Goal: Task Accomplishment & Management: Use online tool/utility

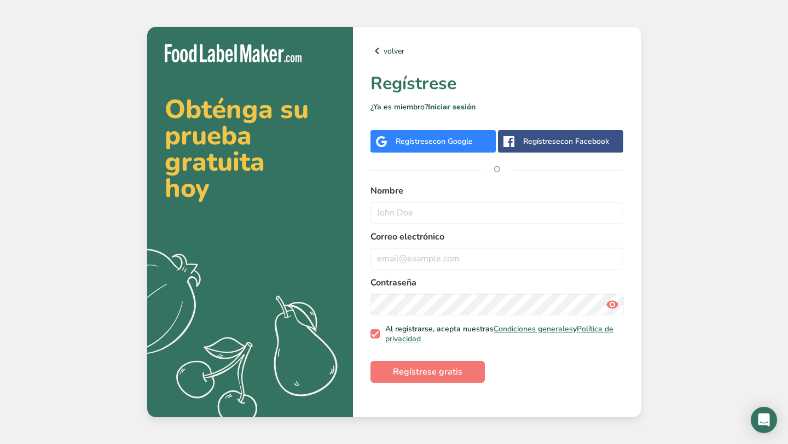
click at [440, 138] on span "con Google" at bounding box center [453, 141] width 40 height 10
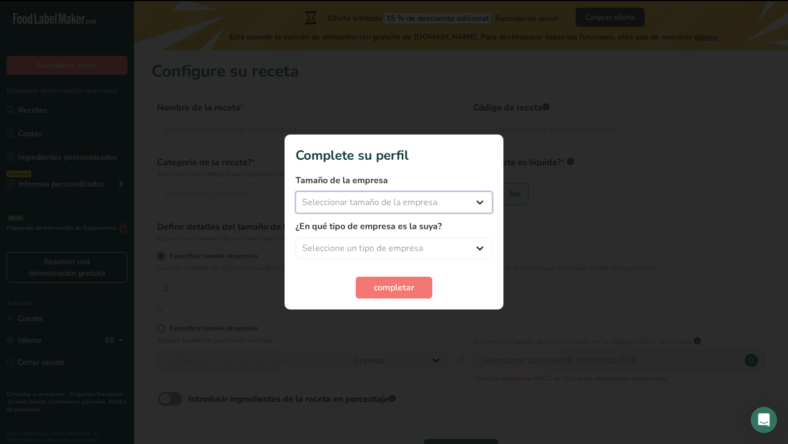
click at [468, 208] on select "Seleccionar tamaño de la empresa Menos de 10 empleados De 10 a 50 empleados De …" at bounding box center [393, 202] width 197 height 22
select select "1"
click at [295, 191] on select "Seleccionar tamaño de la empresa Menos de 10 empleados De 10 a 50 empleados De …" at bounding box center [393, 202] width 197 height 22
click at [449, 243] on select "Seleccione un tipo de empresa Fabricante de alimentos envasados Restaurante y c…" at bounding box center [393, 248] width 197 height 22
select select "3"
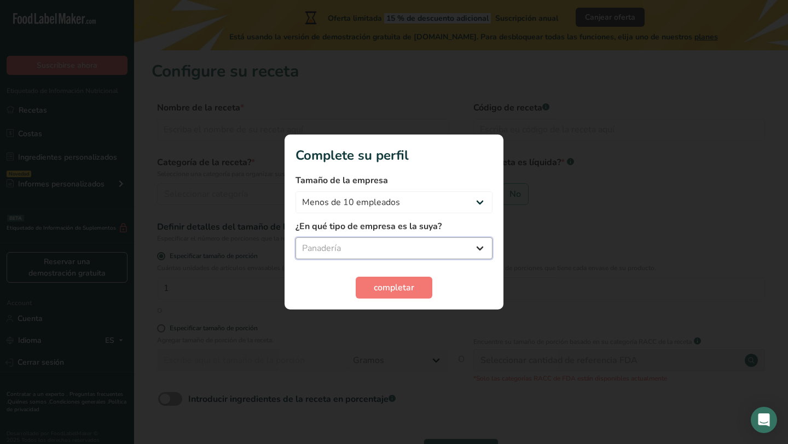
click at [295, 237] on select "Seleccione un tipo de empresa Fabricante de alimentos envasados Restaurante y c…" at bounding box center [393, 248] width 197 height 22
click at [409, 285] on span "completar" at bounding box center [394, 287] width 40 height 13
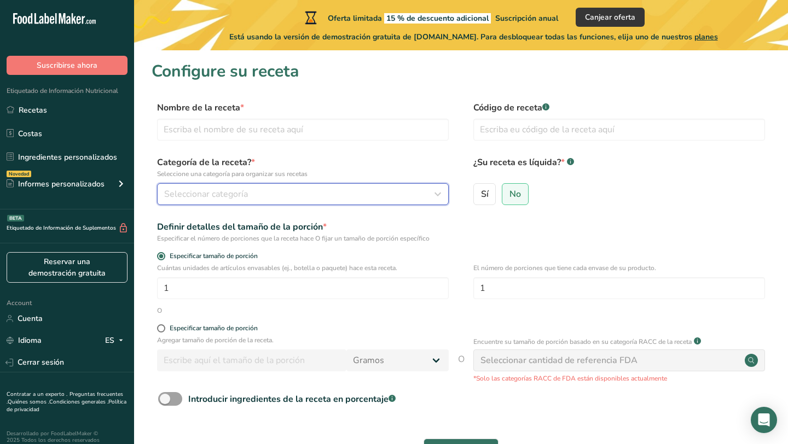
click at [375, 194] on div "Seleccionar categoría" at bounding box center [299, 194] width 271 height 13
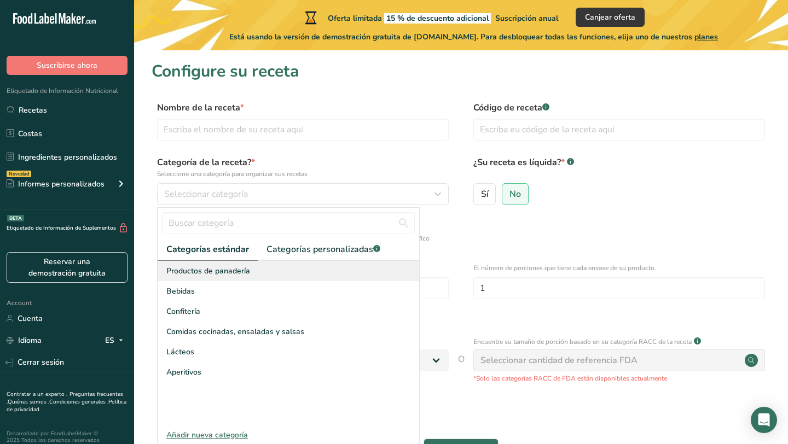
click at [281, 277] on div "Productos de panadería" at bounding box center [288, 271] width 261 height 20
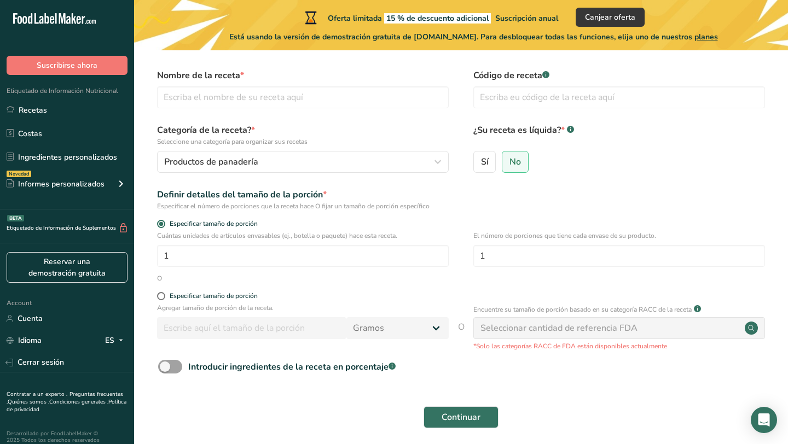
scroll to position [2, 0]
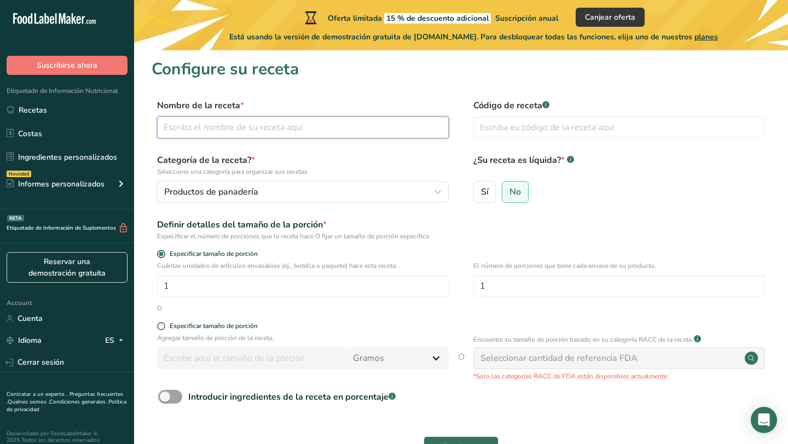
click at [348, 128] on input "text" at bounding box center [302, 127] width 291 height 22
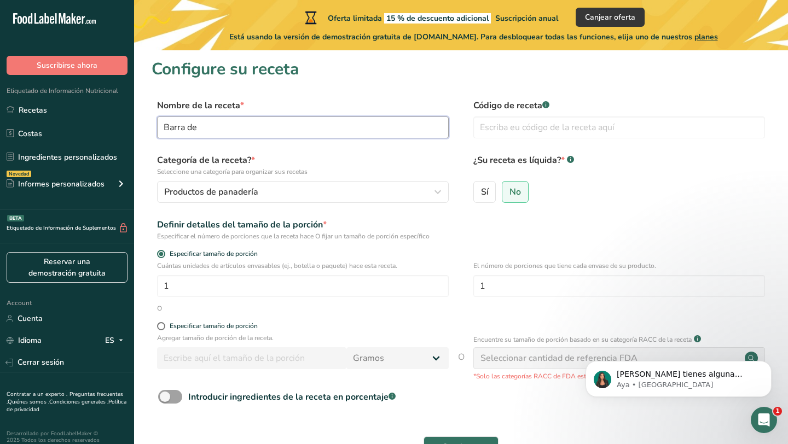
scroll to position [0, 0]
type input "[GEOGRAPHIC_DATA]"
click at [559, 132] on input "text" at bounding box center [618, 127] width 291 height 22
type input "56789320"
click at [722, 204] on div "Sí No" at bounding box center [618, 195] width 291 height 28
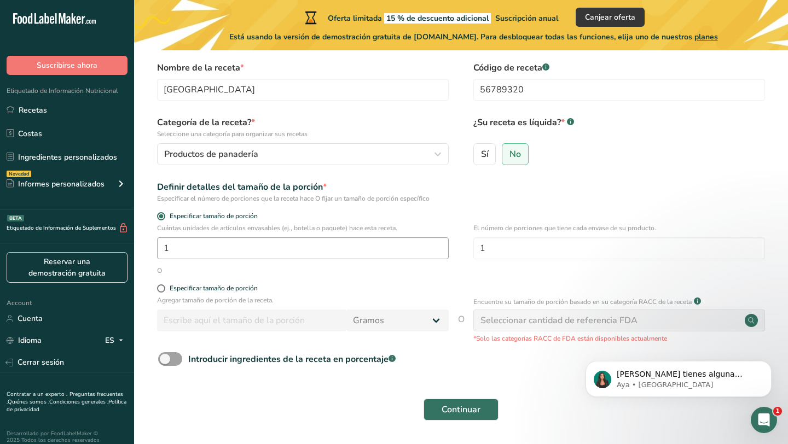
scroll to position [40, 0]
click at [371, 249] on input "1" at bounding box center [302, 248] width 291 height 22
type input "8"
click at [529, 203] on form "Nombre de la receta * [GEOGRAPHIC_DATA] Código de receta .a-a{fill:#347362;}.b-…" at bounding box center [460, 244] width 619 height 366
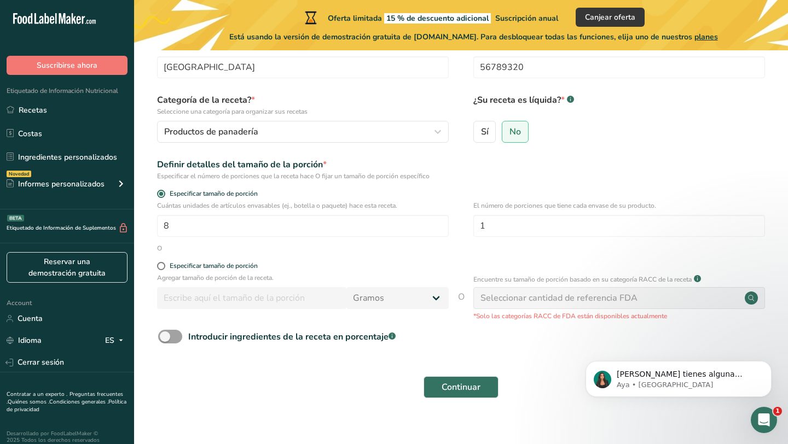
scroll to position [69, 0]
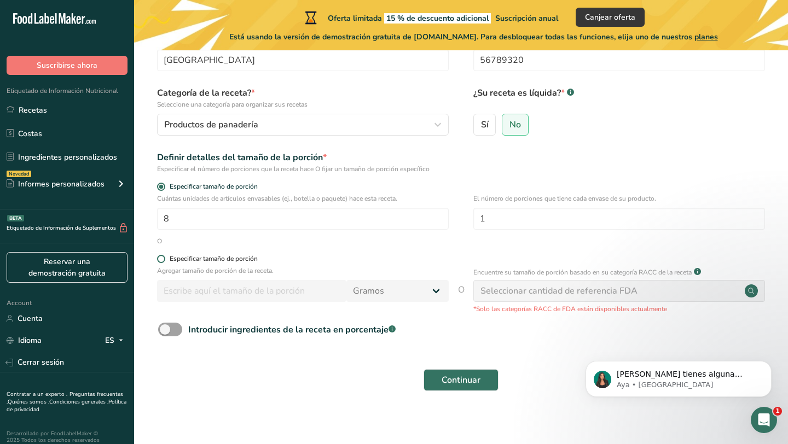
click at [163, 260] on span at bounding box center [161, 259] width 8 height 8
click at [163, 260] on input "Especificar tamaño de porción" at bounding box center [160, 258] width 7 height 7
radio input "true"
radio input "false"
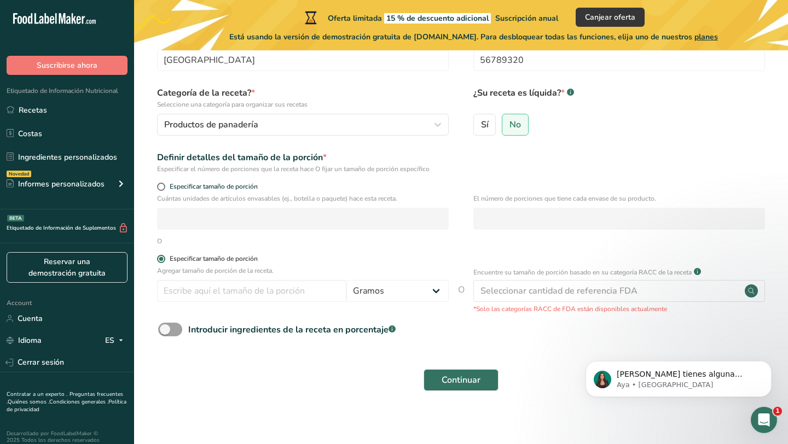
click at [163, 260] on span at bounding box center [161, 259] width 8 height 8
click at [163, 260] on input "Especificar tamaño de porción" at bounding box center [160, 258] width 7 height 7
click at [160, 187] on span at bounding box center [161, 187] width 8 height 8
click at [160, 187] on input "Especificar tamaño de porción" at bounding box center [160, 186] width 7 height 7
radio input "true"
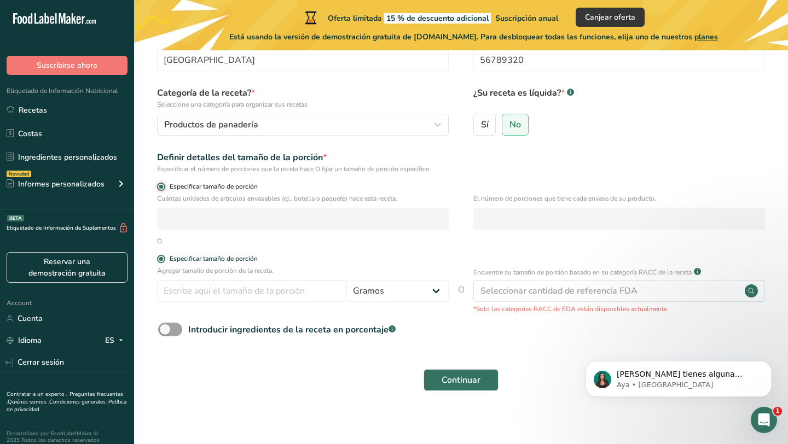
radio input "false"
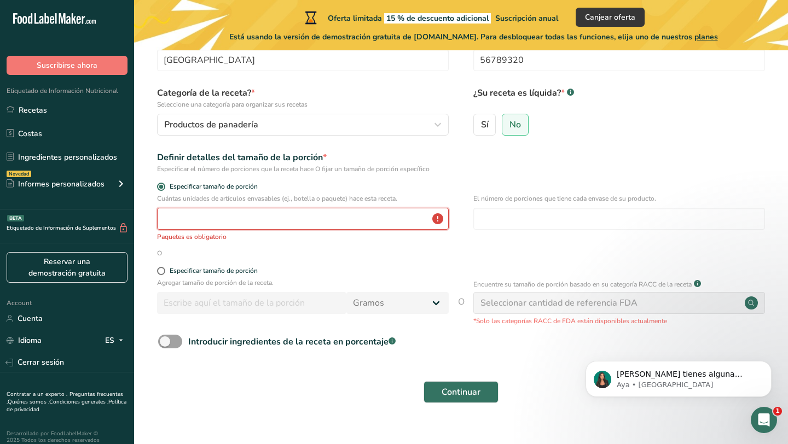
click at [213, 217] on input "number" at bounding box center [302, 219] width 291 height 22
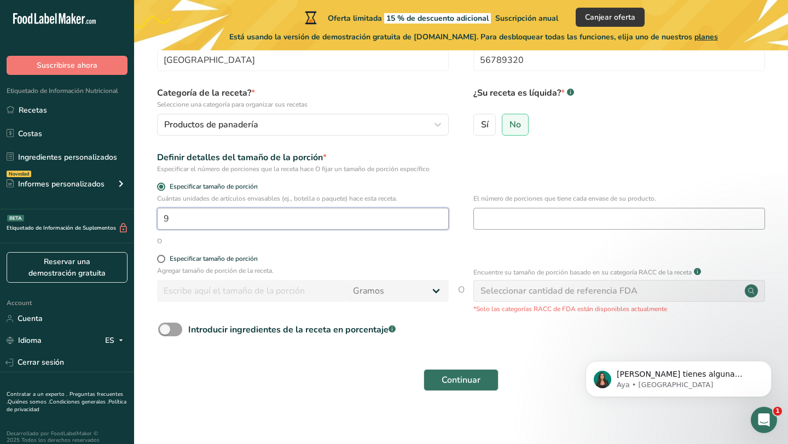
type input "9"
click at [513, 217] on input "number" at bounding box center [618, 219] width 291 height 22
type input "1"
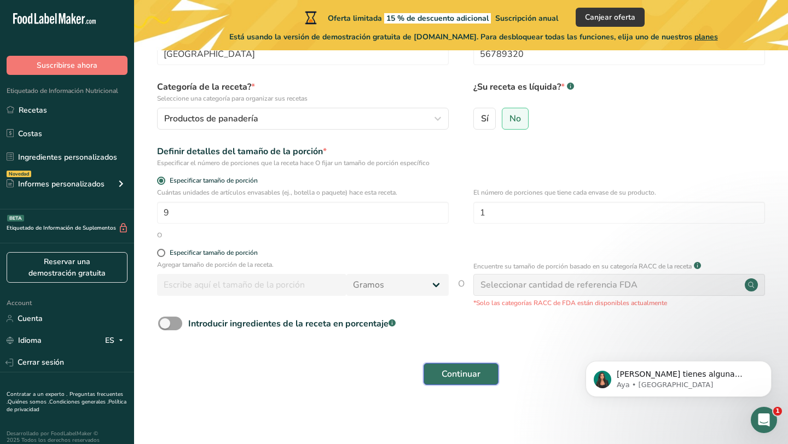
click at [464, 375] on span "Continuar" at bounding box center [460, 374] width 39 height 13
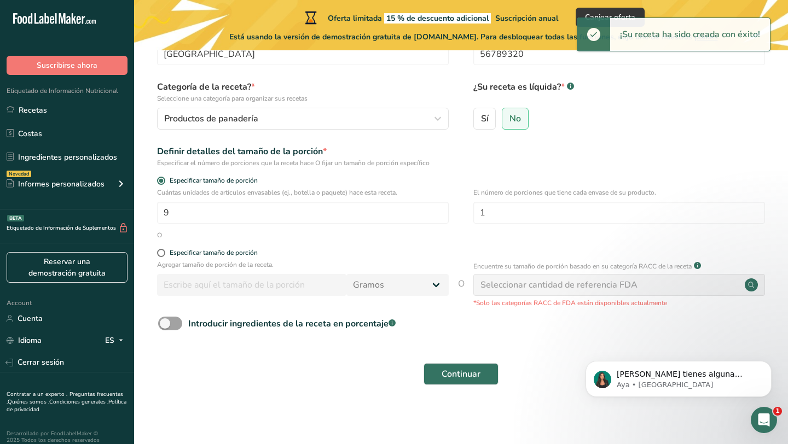
click at [673, 41] on div "¡Su receta ha sido creada con éxito!" at bounding box center [690, 34] width 160 height 33
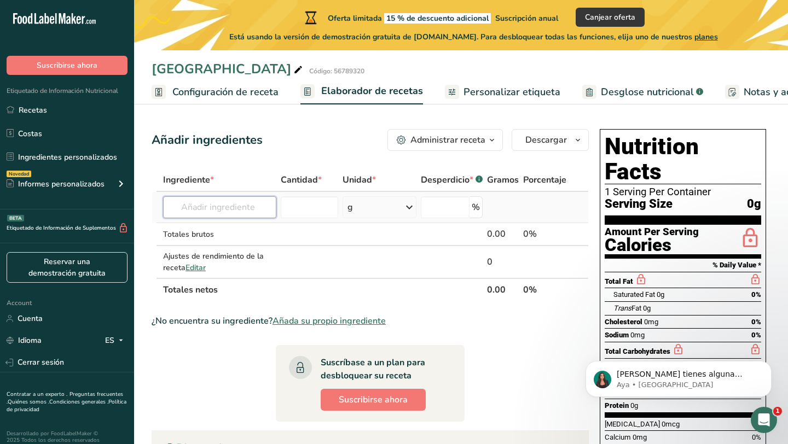
click at [254, 209] on input "text" at bounding box center [219, 207] width 113 height 22
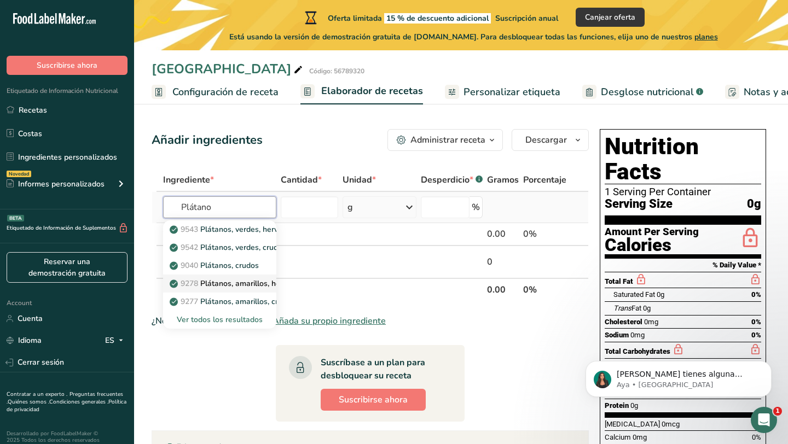
type input "Plátano"
click at [248, 284] on p "9278 Plátanos, amarillos, horneados" at bounding box center [240, 283] width 137 height 11
type input "Plantains, yellow, baked"
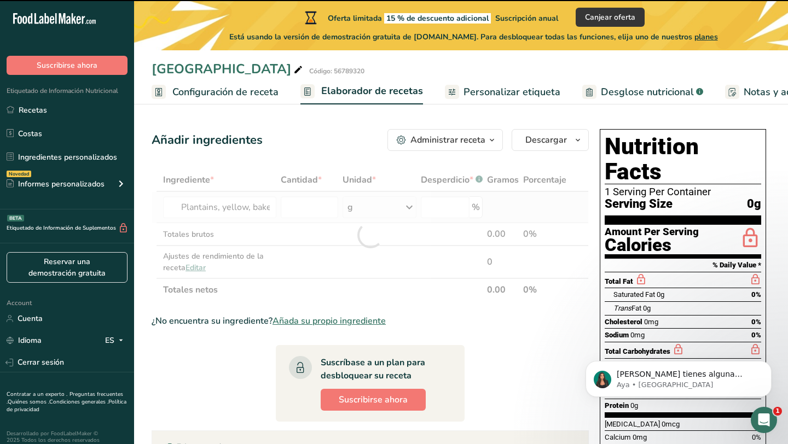
type input "0"
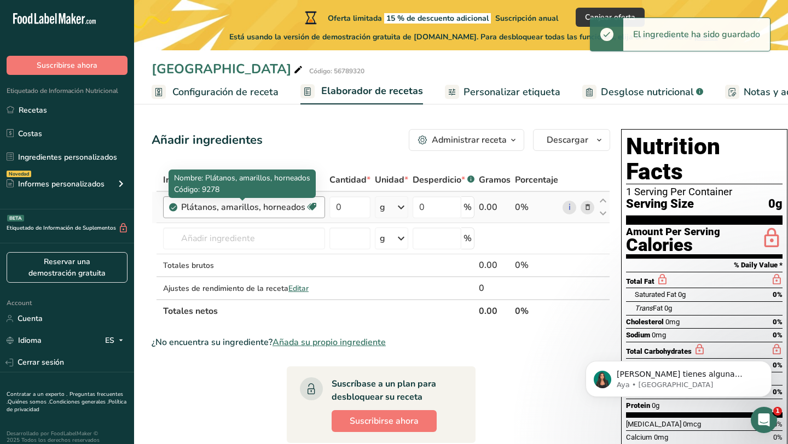
click at [283, 209] on div "Plátanos, amarillos, horneados" at bounding box center [243, 207] width 124 height 13
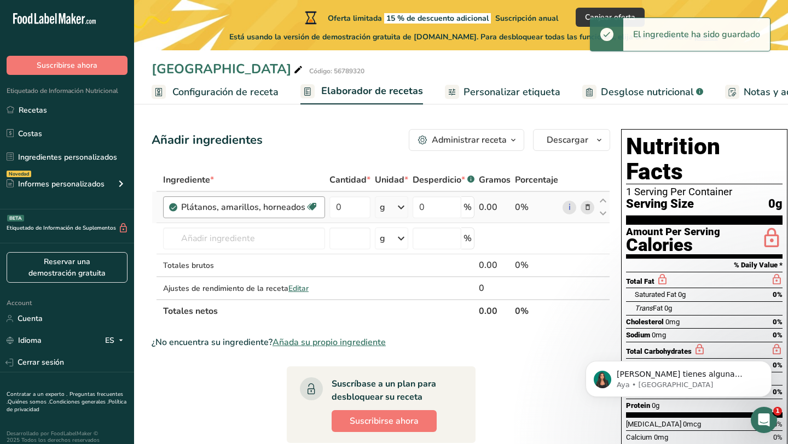
click at [293, 207] on div "Plátanos, amarillos, horneados" at bounding box center [243, 207] width 124 height 13
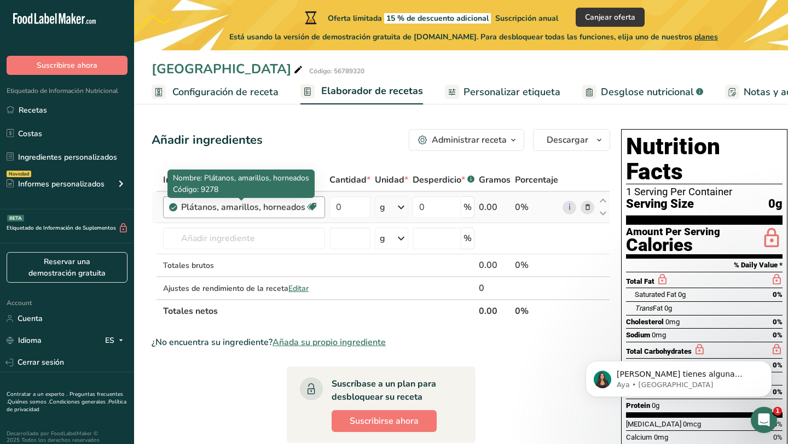
scroll to position [0, 1]
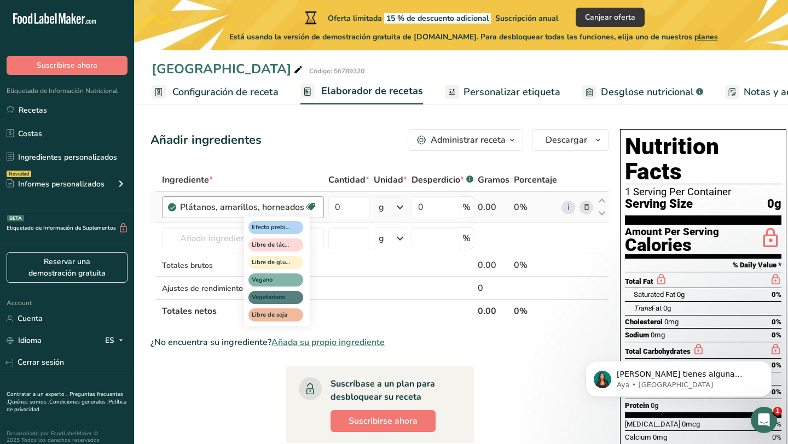
click at [304, 208] on span at bounding box center [310, 206] width 13 height 13
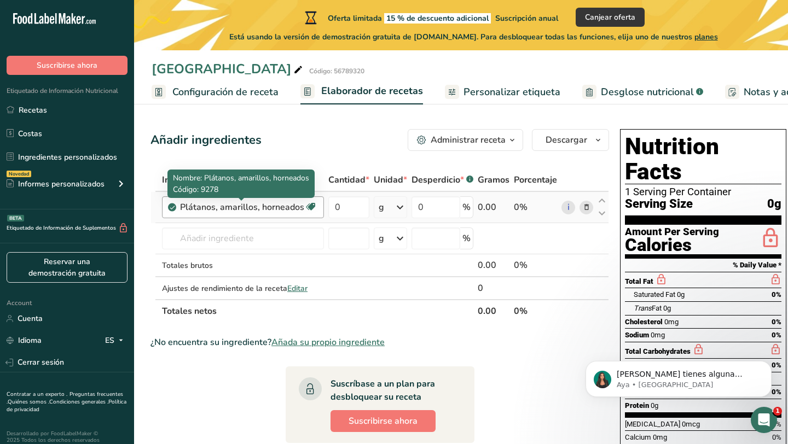
click at [296, 208] on div "Plátanos, amarillos, horneados" at bounding box center [242, 207] width 124 height 13
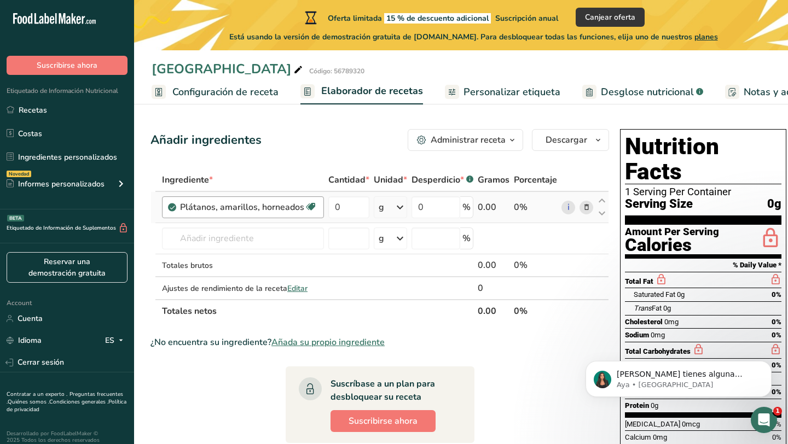
click at [296, 208] on div "Plátanos, amarillos, horneados" at bounding box center [242, 207] width 124 height 13
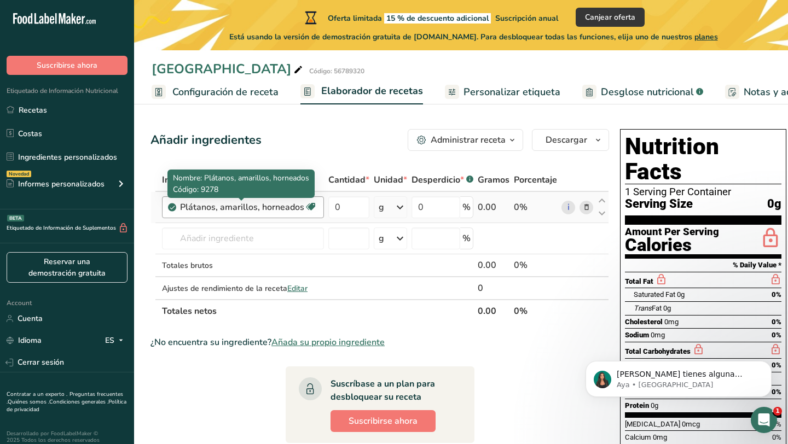
click at [290, 207] on div "Plátanos, amarillos, horneados" at bounding box center [242, 207] width 124 height 13
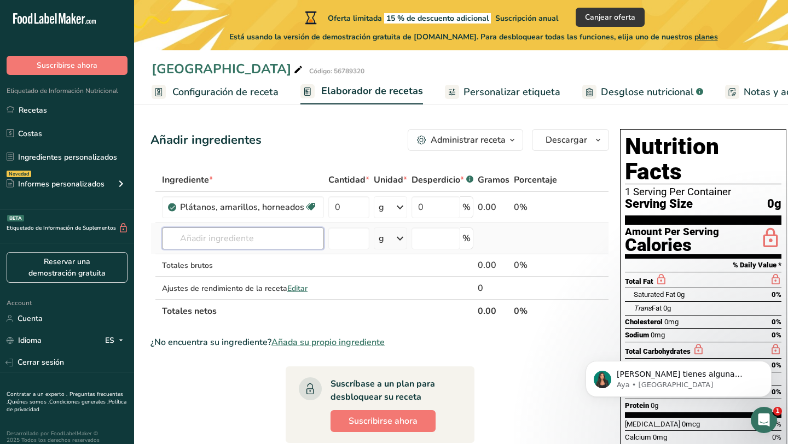
click at [276, 236] on input "text" at bounding box center [243, 239] width 162 height 22
click at [349, 209] on input "0" at bounding box center [348, 207] width 41 height 22
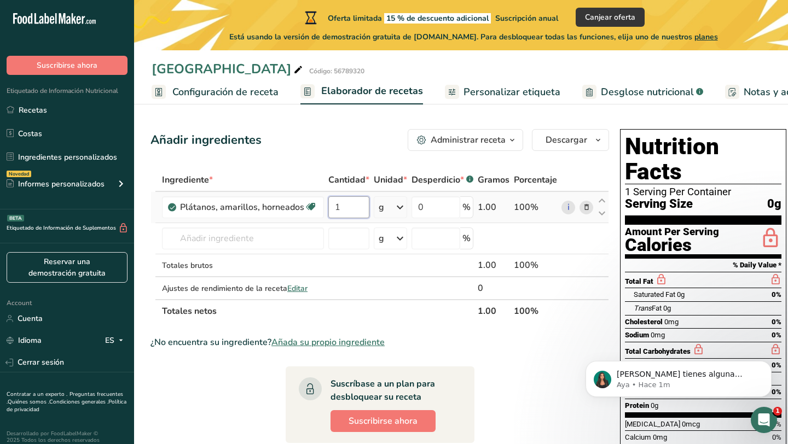
type input "1"
click at [392, 207] on div "Ingrediente * Cantidad * Unidad * Desperdicio * .a-a{fill:#347362;}.b-a{fill:#f…" at bounding box center [379, 245] width 458 height 154
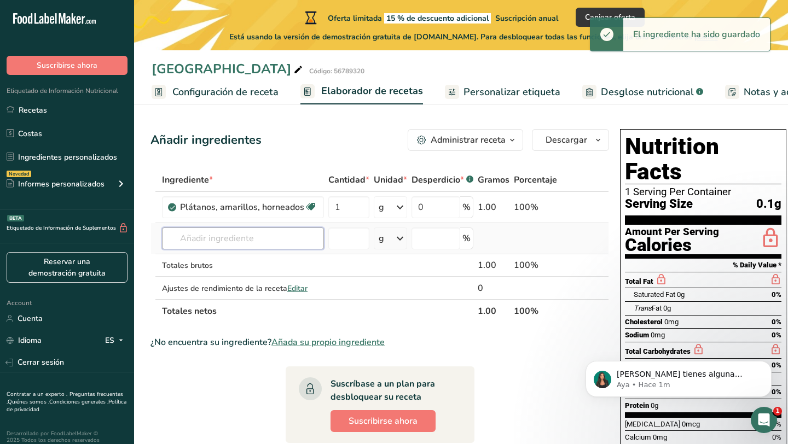
click at [236, 247] on input "text" at bounding box center [243, 239] width 162 height 22
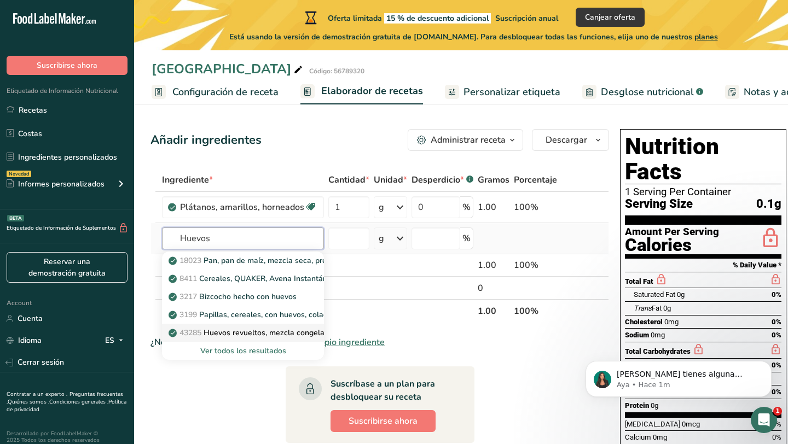
type input "Huevos"
click at [250, 326] on link "43285 Huevos revueltos, mezcla congelada" at bounding box center [243, 333] width 162 height 18
type input "Eggs, scrambled, frozen mixture"
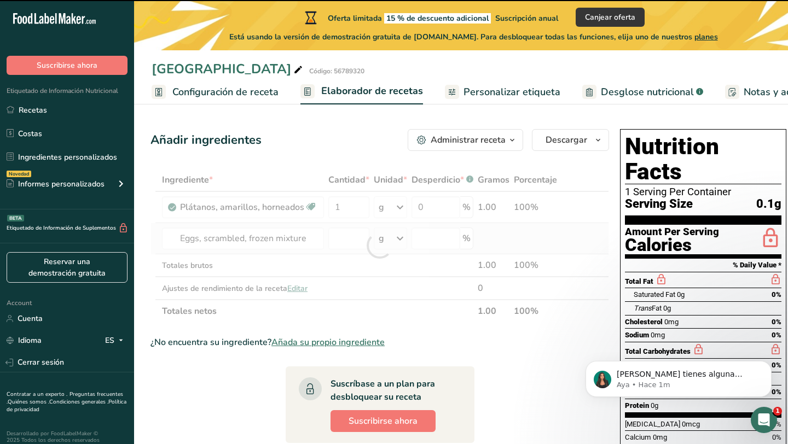
type input "0"
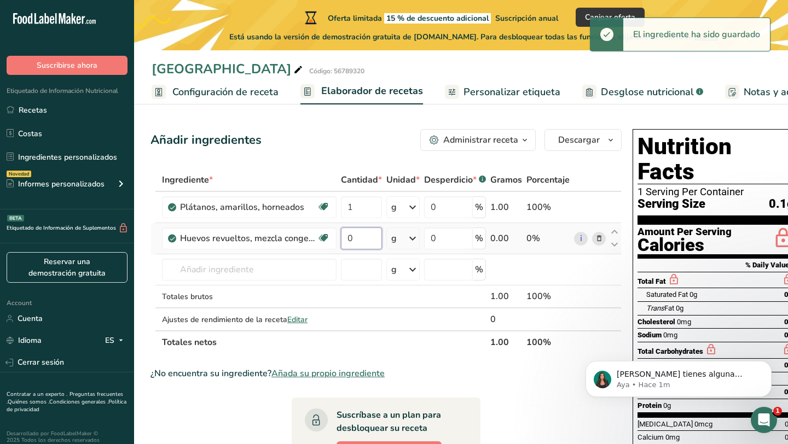
click at [353, 239] on input "0" at bounding box center [361, 239] width 41 height 22
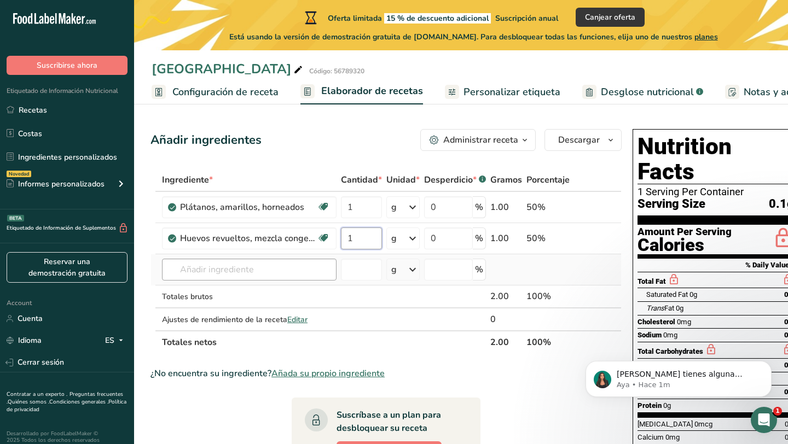
type input "1"
click at [306, 270] on div "Ingrediente * Cantidad * Unidad * Desperdicio * .a-a{fill:#347362;}.b-a{fill:#f…" at bounding box center [385, 260] width 471 height 185
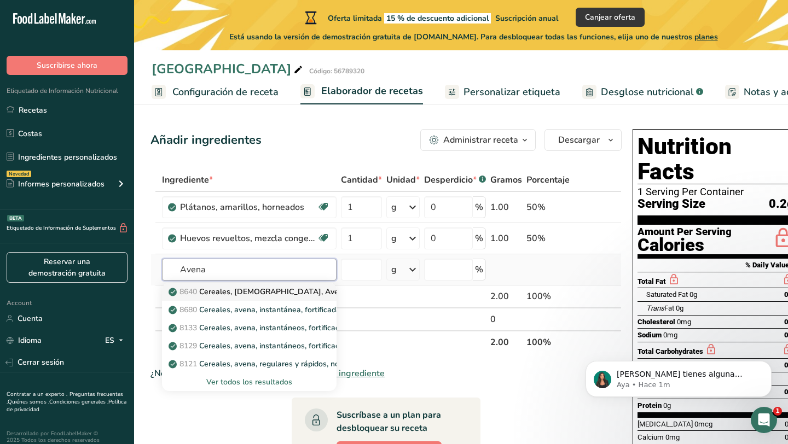
type input "Avena"
click at [303, 294] on p "8640 Cereales, QUAKER, Avena Instantánea Orgánica, Regular" at bounding box center [314, 291] width 286 height 11
type input "Cereals, QUAKER, Instant Oatmeal Organic, Regular"
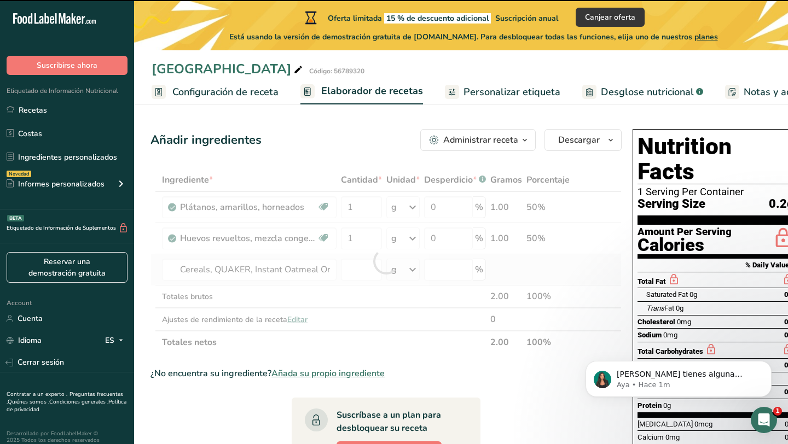
type input "0"
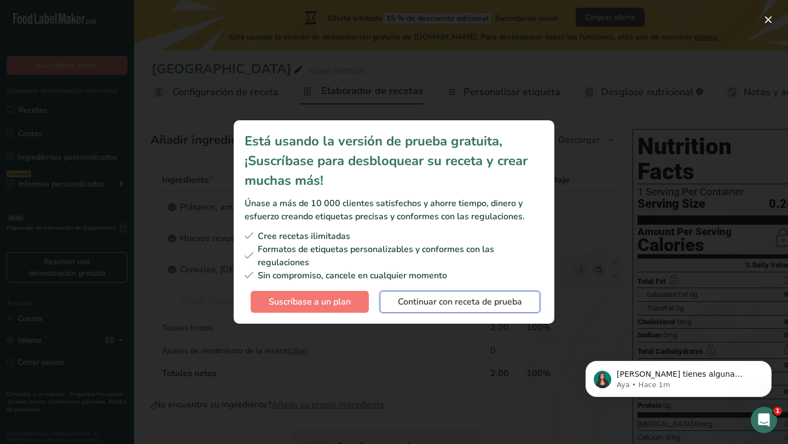
click at [485, 301] on span "Continuar con receta de prueba" at bounding box center [460, 301] width 124 height 13
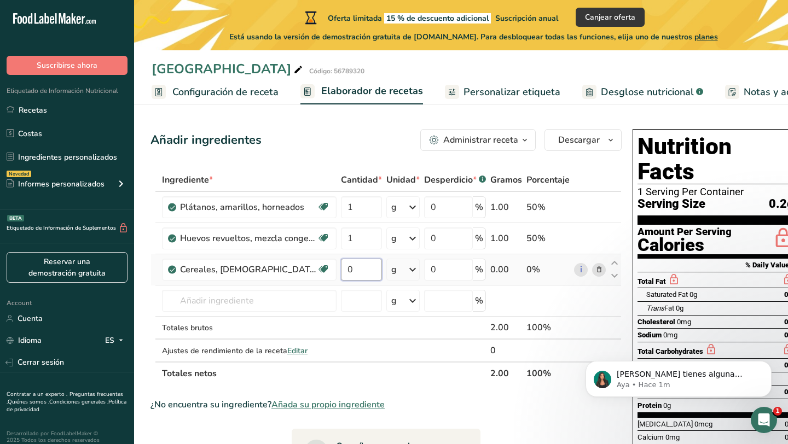
click at [372, 270] on input "0" at bounding box center [361, 270] width 41 height 22
type input "1"
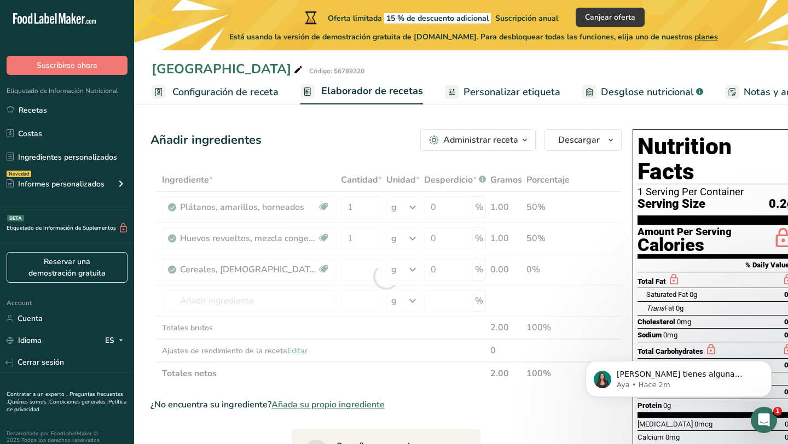
type input "0"
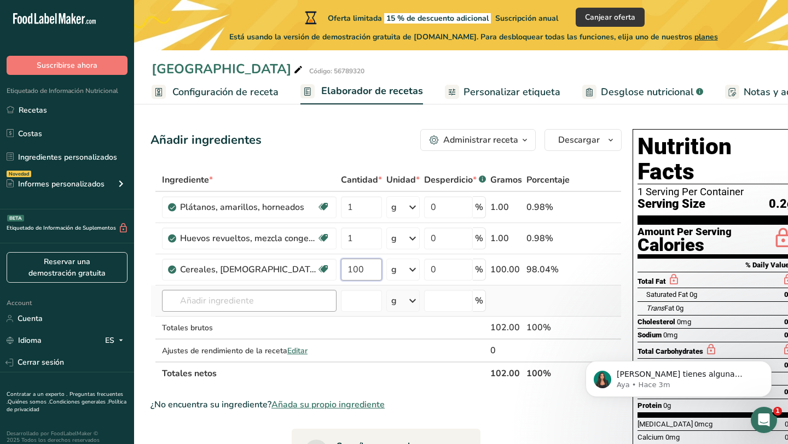
type input "100"
click at [270, 301] on div "Ingrediente * Cantidad * Unidad * Desperdicio * .a-a{fill:#347362;}.b-a{fill:#f…" at bounding box center [385, 276] width 471 height 217
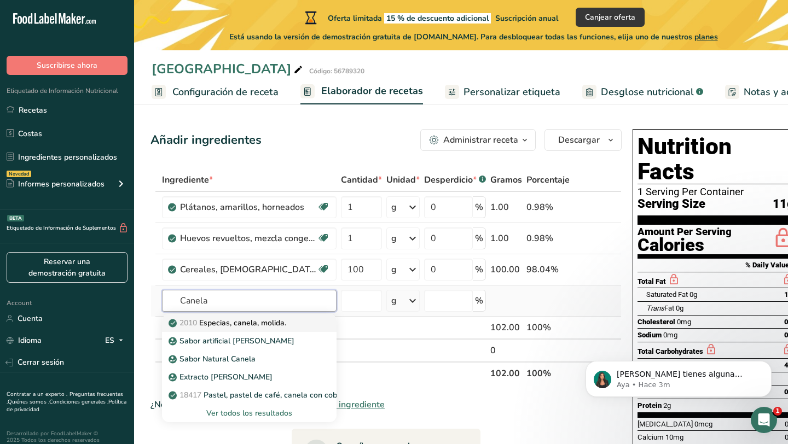
type input "Canela"
click at [265, 320] on p "2010 Especias, canela, molida." at bounding box center [228, 322] width 115 height 11
type input "Spices, cinnamon, ground"
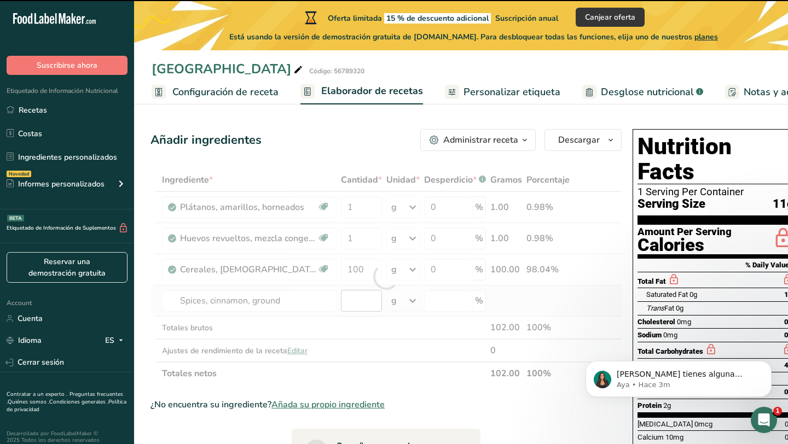
type input "0"
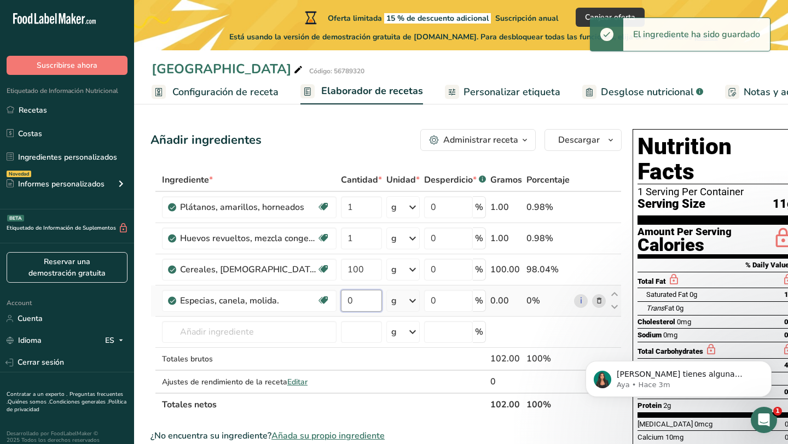
click at [361, 303] on input "0" at bounding box center [361, 301] width 41 height 22
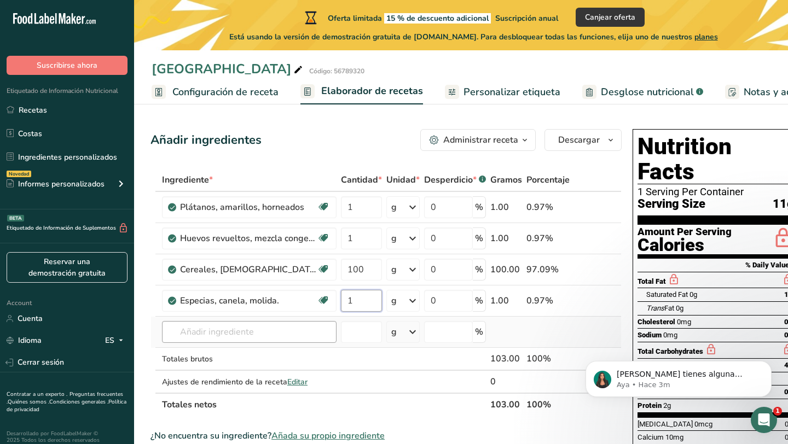
type input "1"
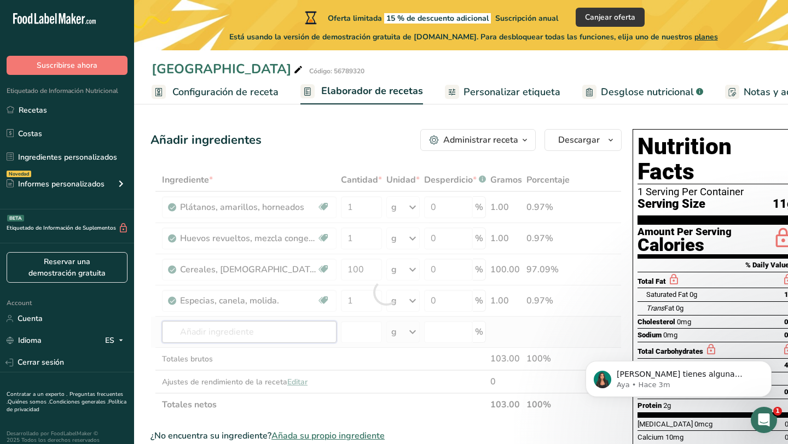
click at [285, 331] on div "Ingrediente * Cantidad * Unidad * Desperdicio * .a-a{fill:#347362;}.b-a{fill:#f…" at bounding box center [385, 292] width 471 height 248
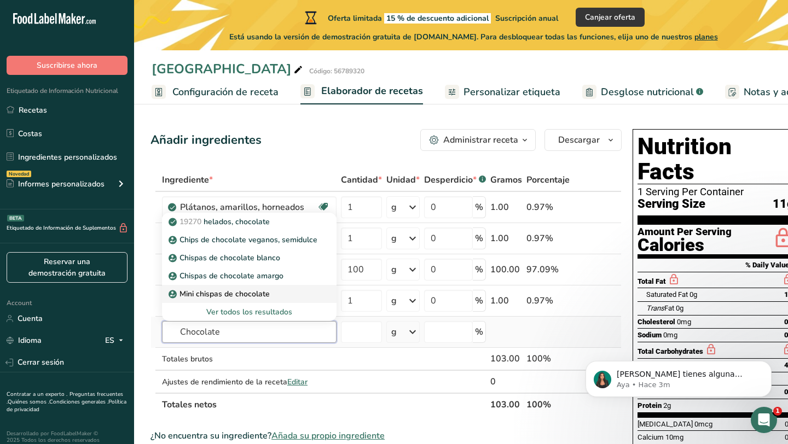
type input "Chocolate"
click at [264, 289] on p "Mini chispas de chocolate" at bounding box center [220, 293] width 99 height 11
type input "Mini Chocolate Chips"
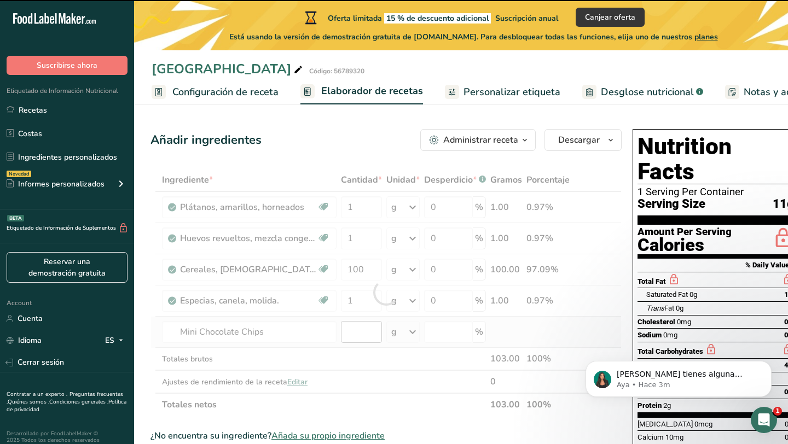
type input "0"
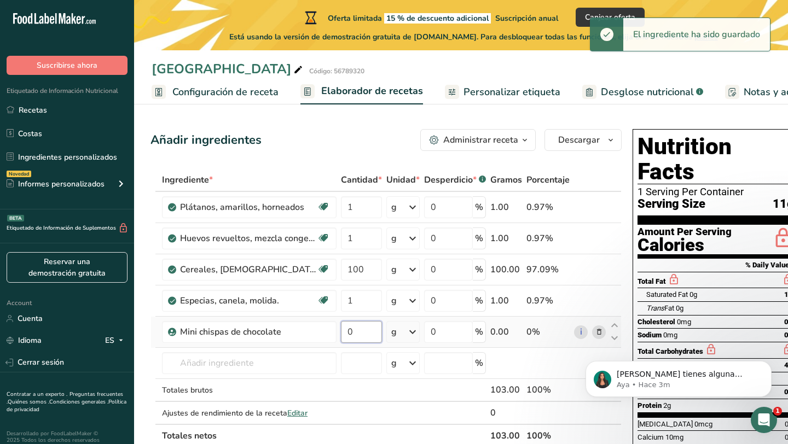
click at [359, 330] on input "0" at bounding box center [361, 332] width 41 height 22
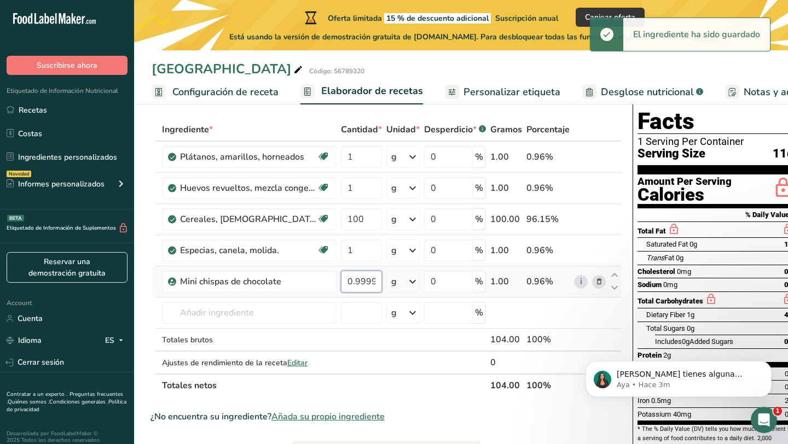
scroll to position [56, 0]
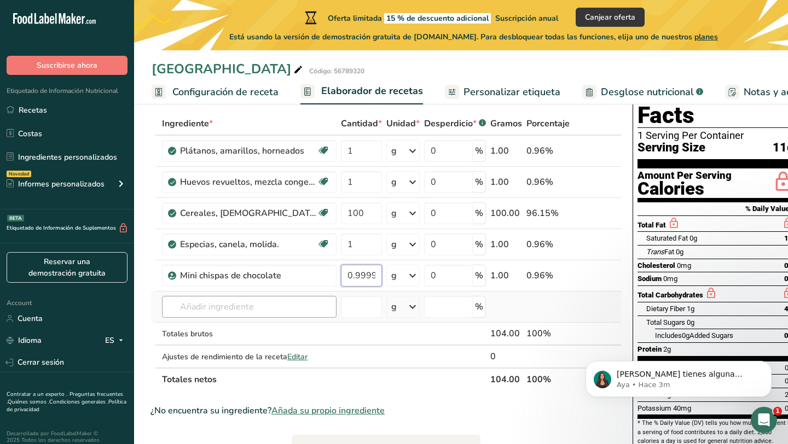
type input "0.999996"
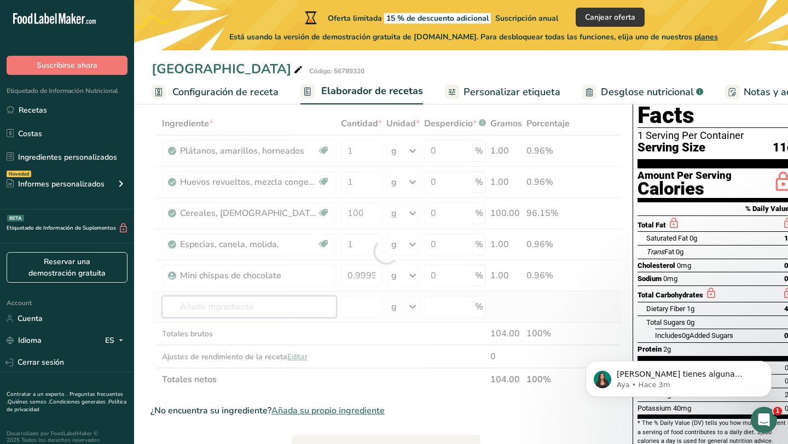
click at [272, 310] on div "Ingrediente * Cantidad * Unidad * Desperdicio * .a-a{fill:#347362;}.b-a{fill:#f…" at bounding box center [385, 251] width 471 height 279
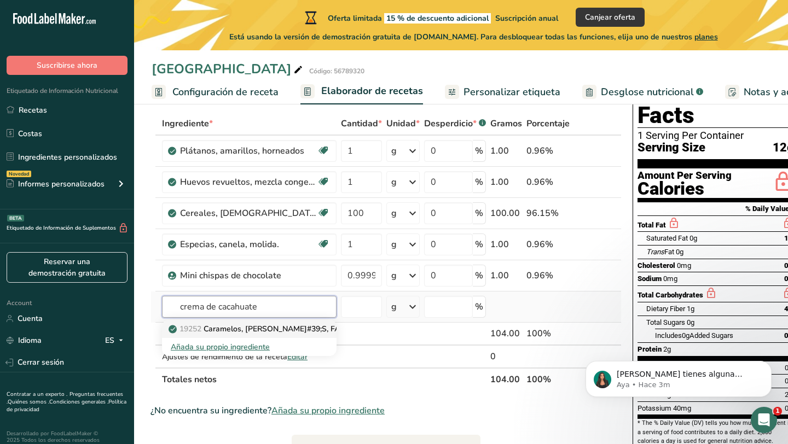
type input "crema de cacahuate"
click at [292, 330] on p "19252 [PERSON_NAME], [PERSON_NAME]#39;S, FAST BREAK, chocolate con leche, crema…" at bounding box center [383, 328] width 424 height 11
type input "Candies, [PERSON_NAME], FAST BREAK, milk chocolate peanut butter and soft nouga…"
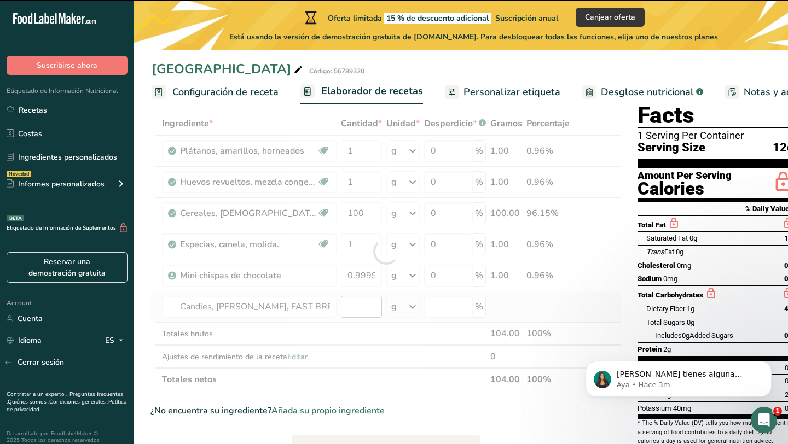
type input "0"
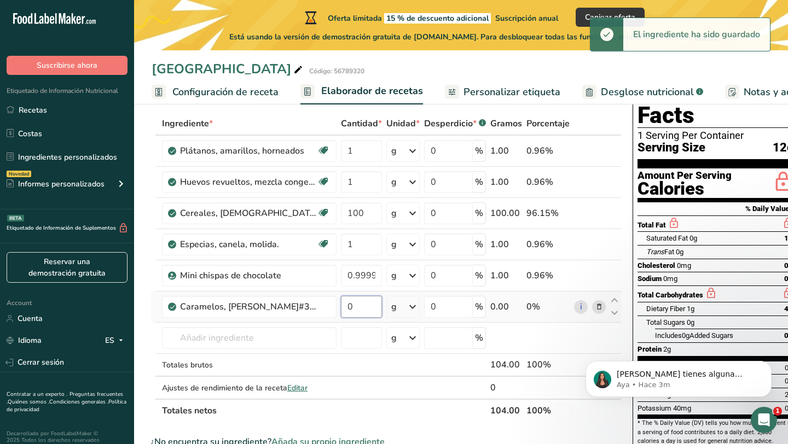
click at [366, 310] on input "0" at bounding box center [361, 307] width 41 height 22
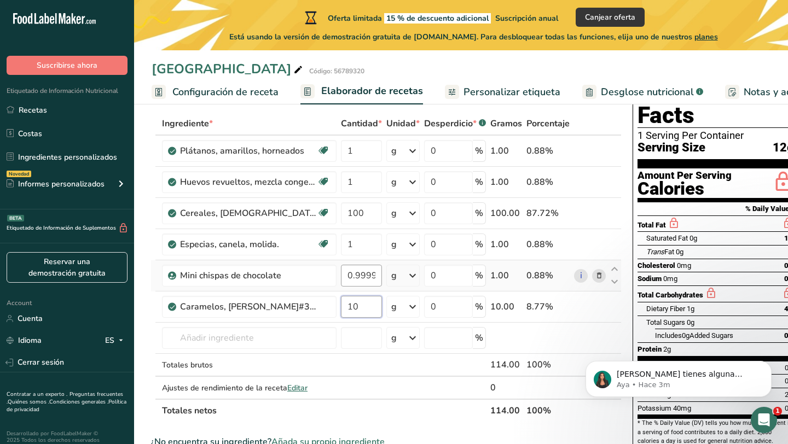
type input "10"
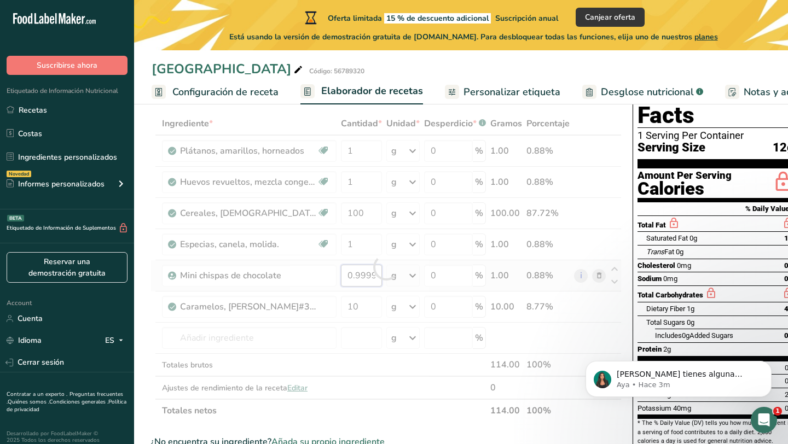
click at [363, 279] on div "Ingrediente * Cantidad * Unidad * Desperdicio * .a-a{fill:#347362;}.b-a{fill:#f…" at bounding box center [385, 267] width 471 height 310
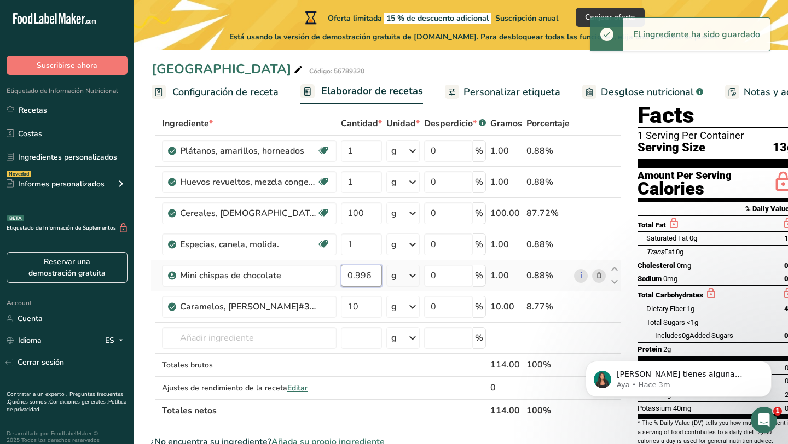
scroll to position [0, 0]
type input "9"
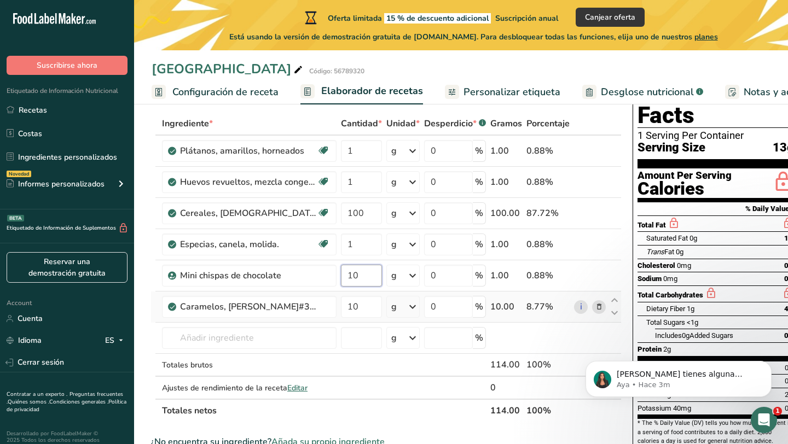
type input "1"
type input "20"
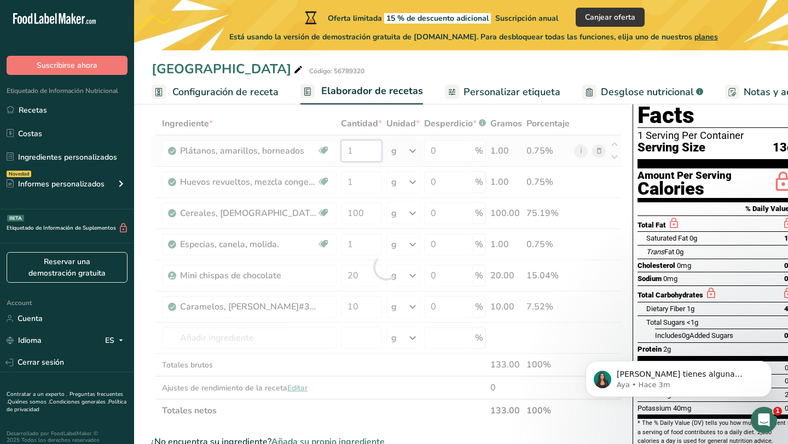
click at [359, 149] on div "Ingrediente * Cantidad * Unidad * Desperdicio * .a-a{fill:#347362;}.b-a{fill:#f…" at bounding box center [385, 267] width 471 height 310
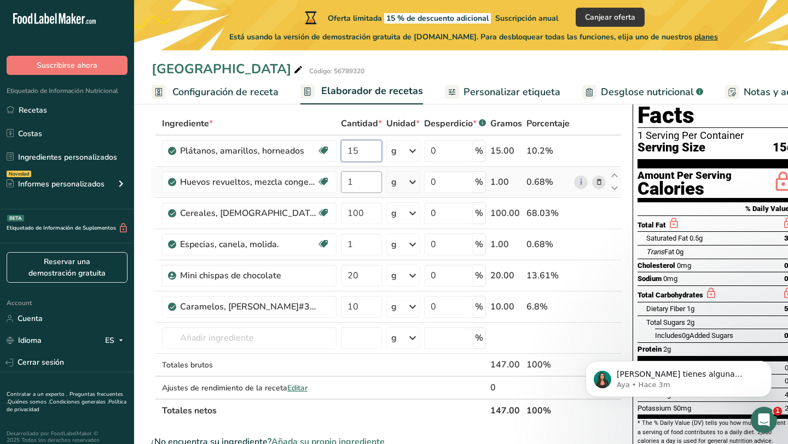
type input "15"
click at [368, 182] on div "Ingrediente * Cantidad * Unidad * Desperdicio * .a-a{fill:#347362;}.b-a{fill:#f…" at bounding box center [385, 267] width 471 height 310
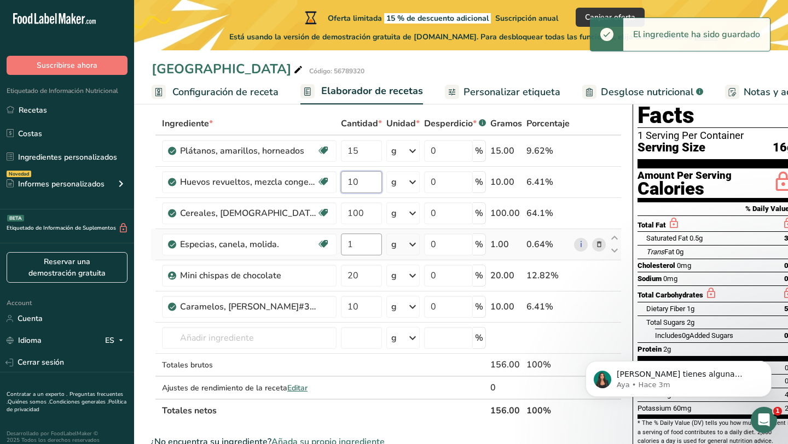
type input "10"
click at [371, 246] on div "Ingrediente * Cantidad * Unidad * Desperdicio * .a-a{fill:#347362;}.b-a{fill:#f…" at bounding box center [385, 267] width 471 height 310
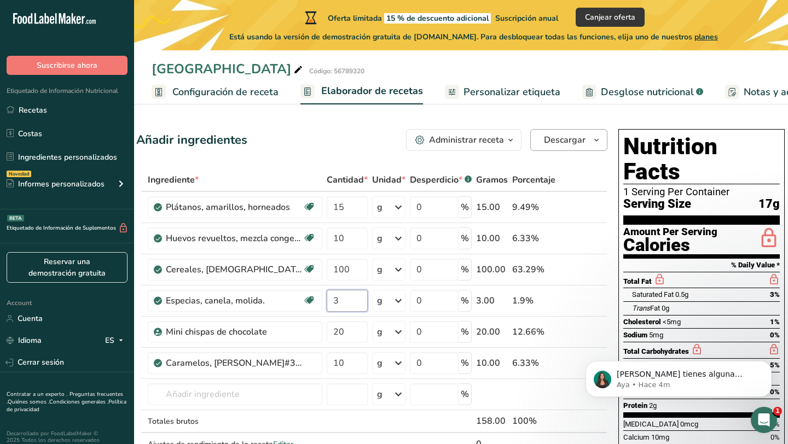
type input "3"
click at [570, 141] on span "Descargar" at bounding box center [565, 139] width 42 height 13
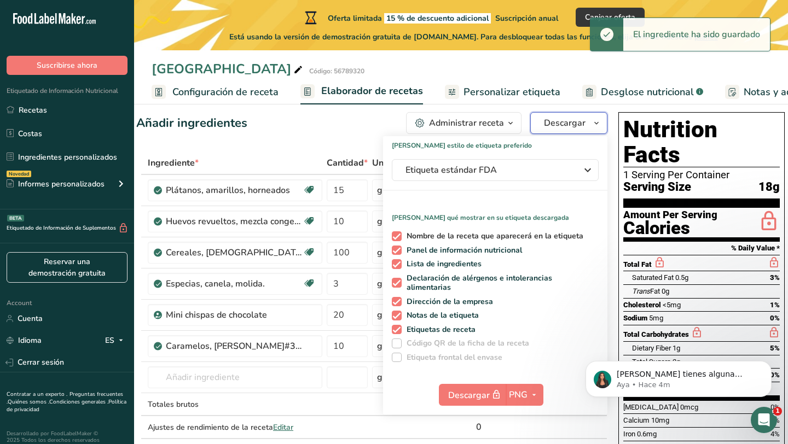
scroll to position [16, 0]
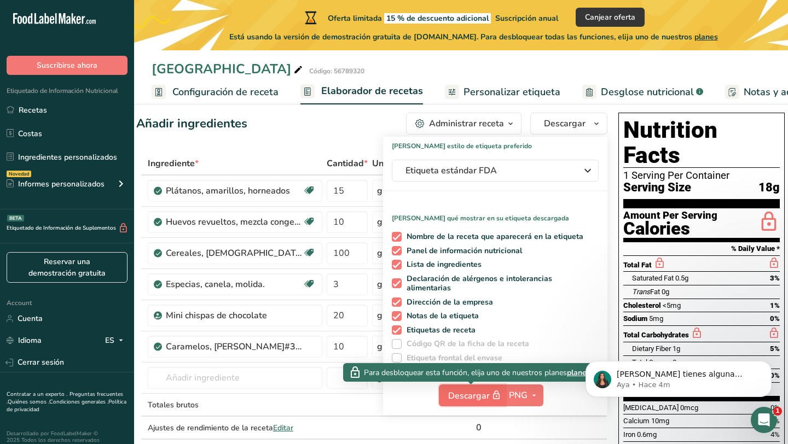
click at [478, 394] on span "Descargar" at bounding box center [475, 396] width 55 height 14
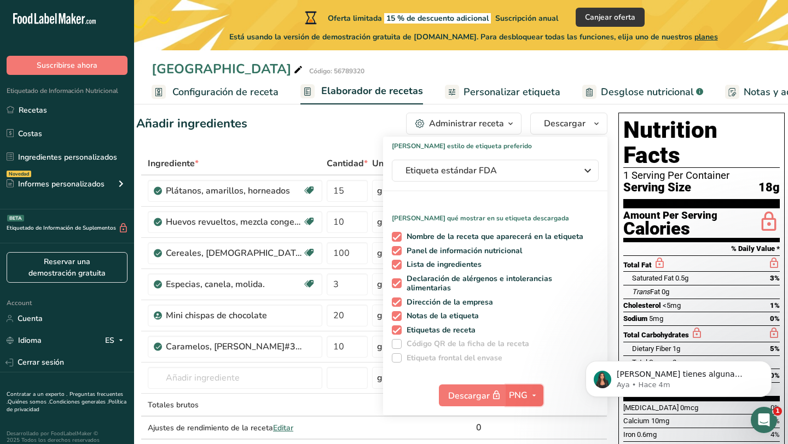
click at [527, 398] on span "button" at bounding box center [533, 395] width 13 height 13
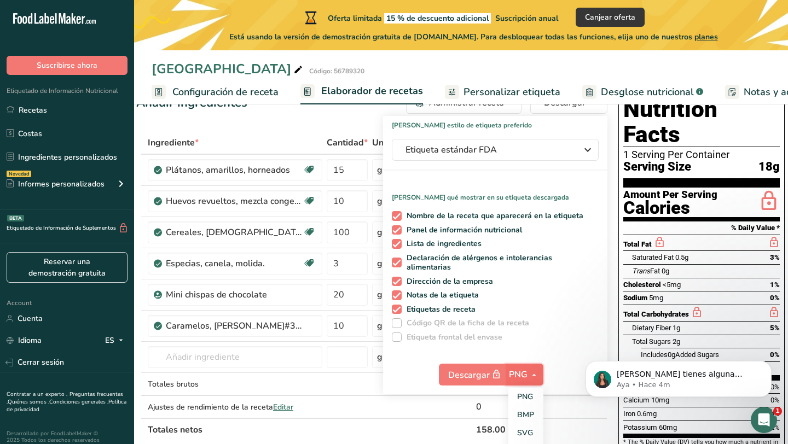
scroll to position [43, 0]
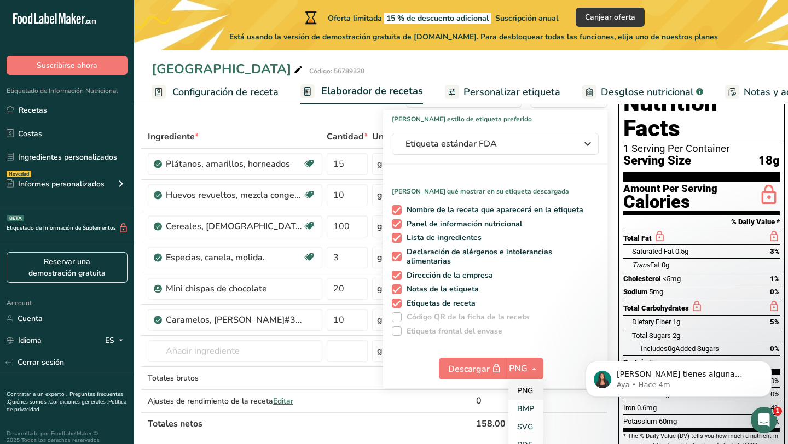
click at [526, 391] on link "PNG" at bounding box center [525, 391] width 35 height 18
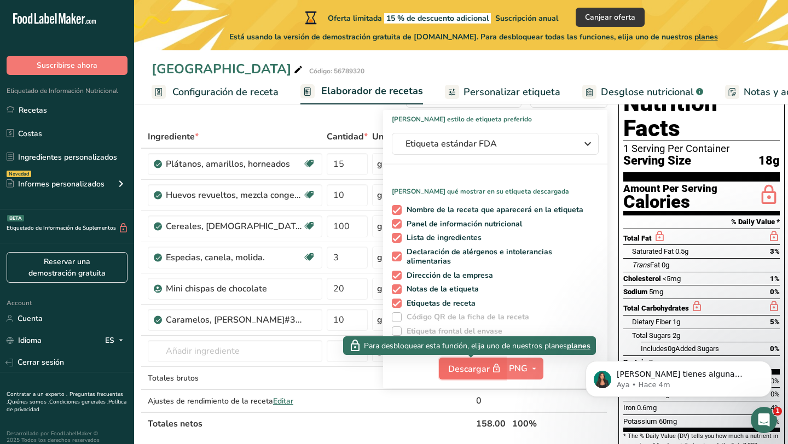
click at [491, 372] on icon "button" at bounding box center [496, 368] width 10 height 15
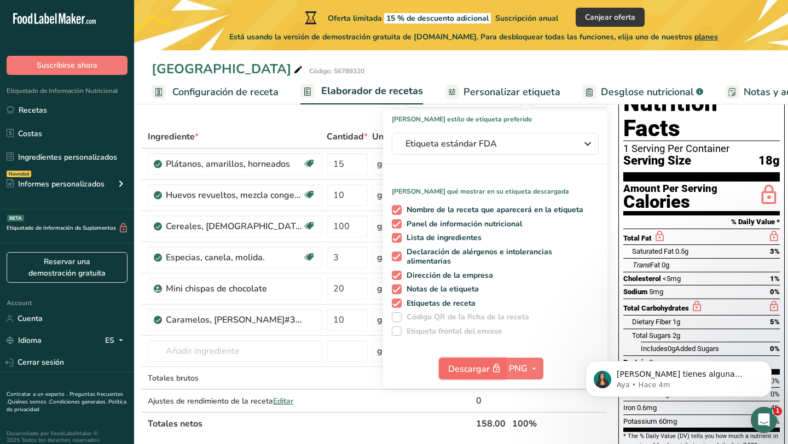
click at [491, 372] on icon "button" at bounding box center [496, 368] width 10 height 15
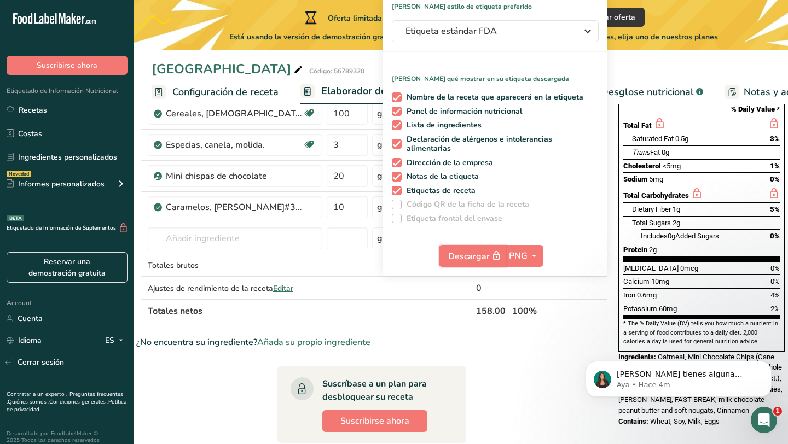
scroll to position [166, 0]
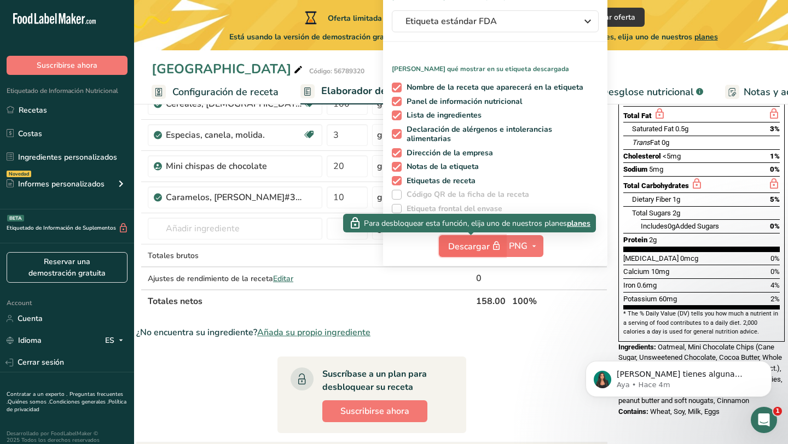
click at [478, 247] on span "Descargar" at bounding box center [475, 247] width 55 height 14
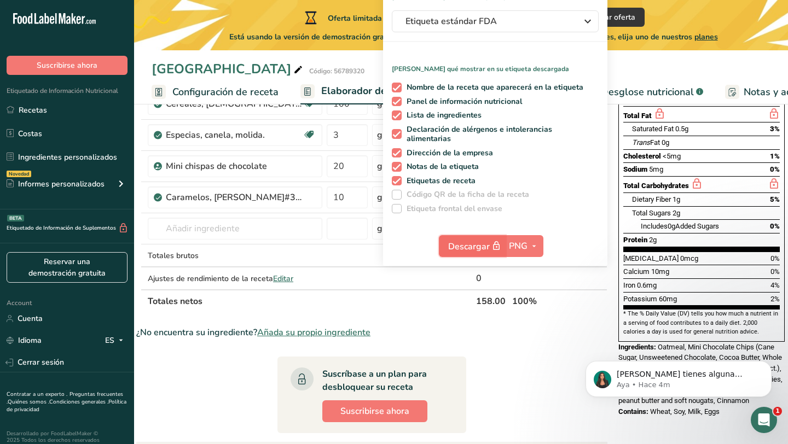
click at [478, 247] on span "Descargar" at bounding box center [475, 247] width 55 height 14
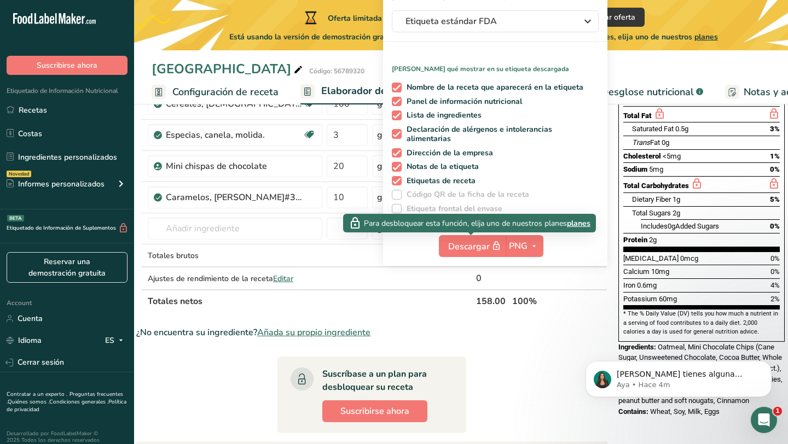
click at [576, 223] on span "planes" at bounding box center [579, 223] width 24 height 11
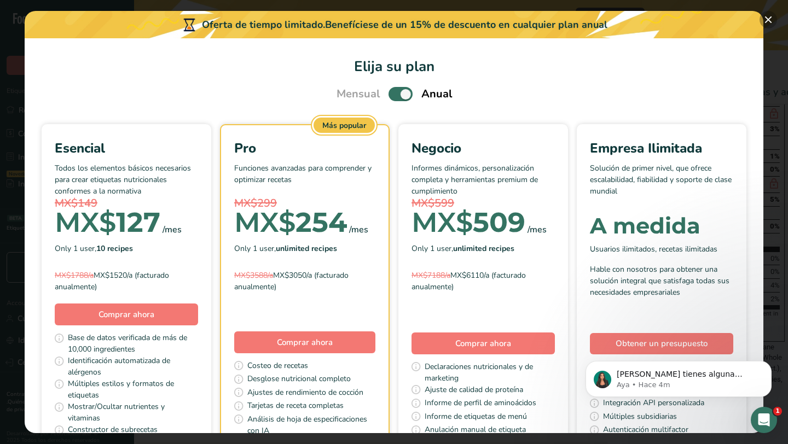
click at [763, 19] on button "Pick Your Pricing Plan Modal" at bounding box center [768, 20] width 18 height 18
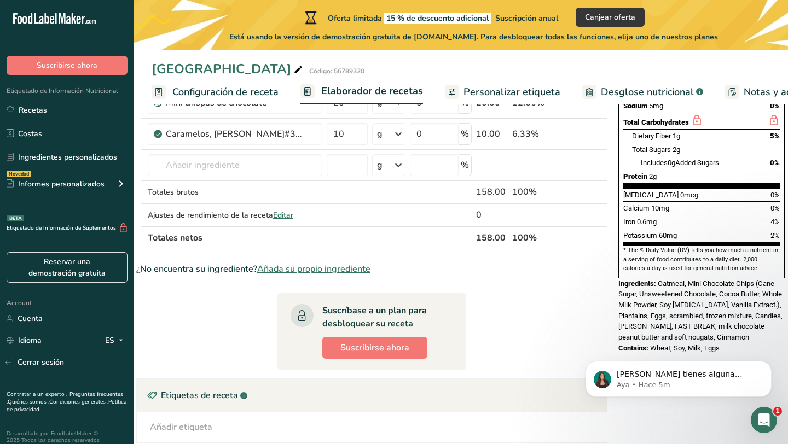
scroll to position [231, 0]
